Goal: Check status

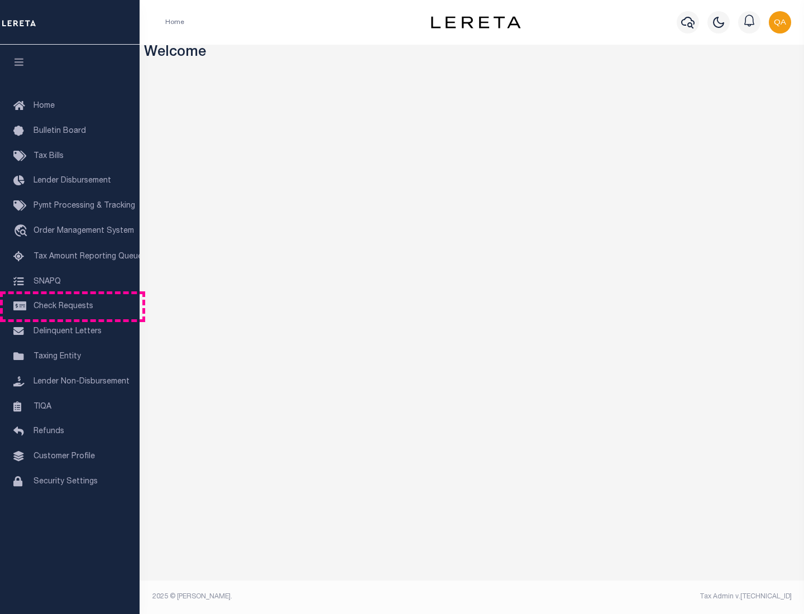
click at [70, 307] on span "Check Requests" at bounding box center [64, 307] width 60 height 8
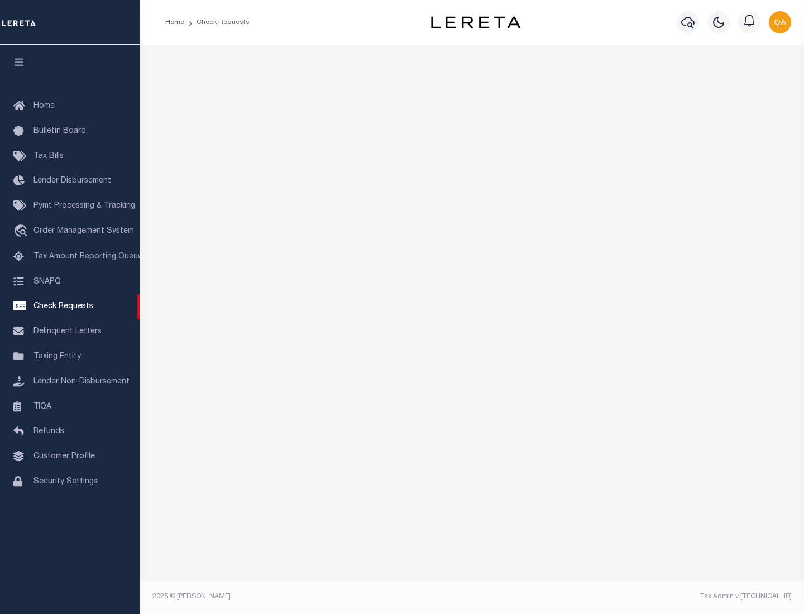
select select "50"
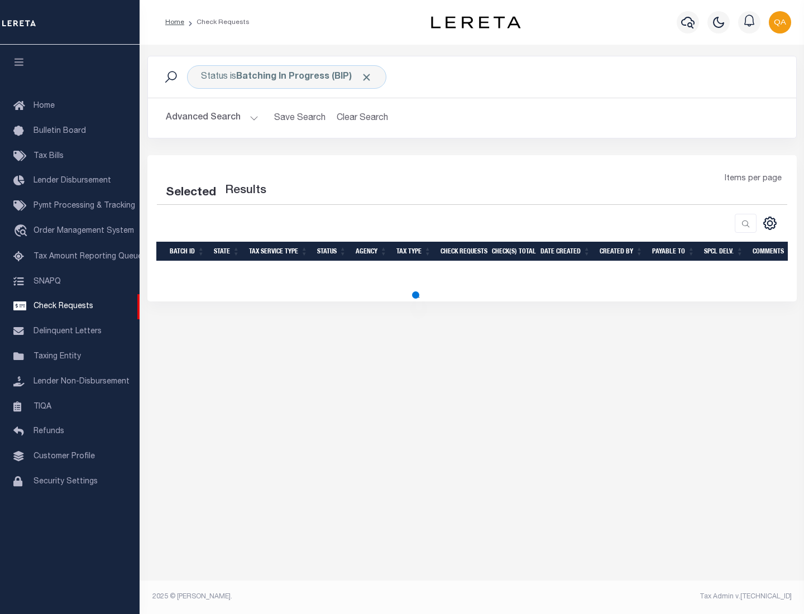
select select "50"
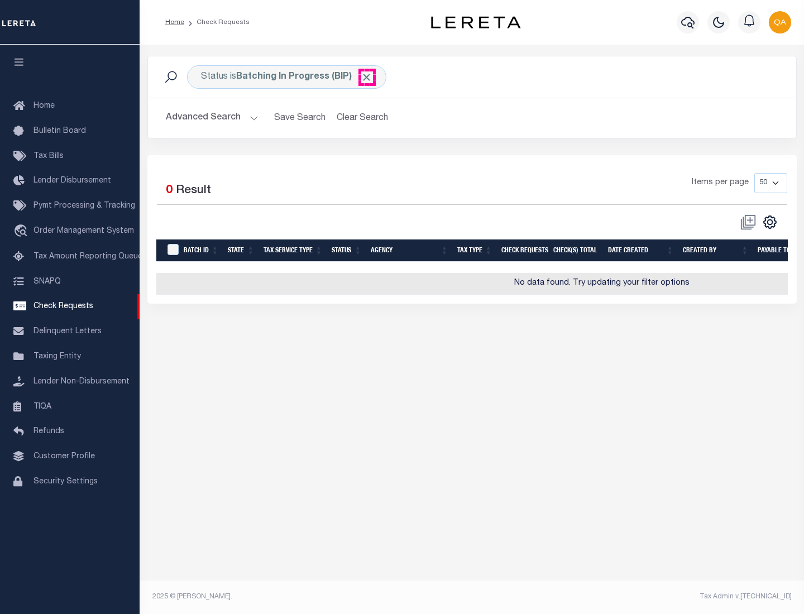
click at [367, 77] on span "Click to Remove" at bounding box center [367, 78] width 12 height 12
